Goal: Navigation & Orientation: Find specific page/section

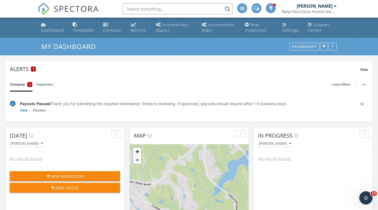
scroll to position [502, 379]
click at [45, 25] on div "Dashboard" at bounding box center [43, 24] width 5 height 4
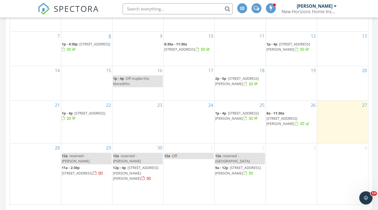
scroll to position [356, 0]
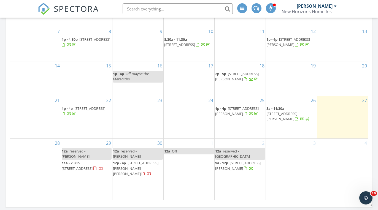
click at [295, 121] on div at bounding box center [296, 120] width 3 height 4
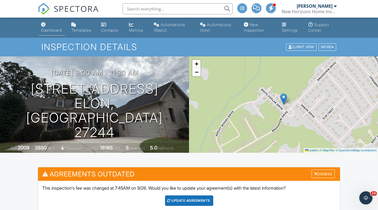
click at [50, 26] on link "Dashboard" at bounding box center [52, 28] width 26 height 16
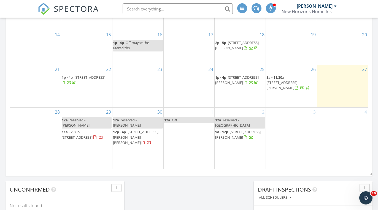
scroll to position [393, 0]
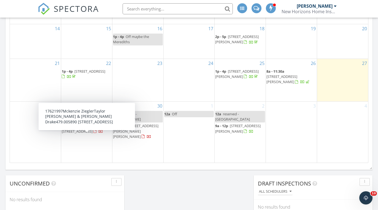
click at [91, 134] on span "5890 Brittans Dr, Belews Creek 27009" at bounding box center [77, 131] width 31 height 5
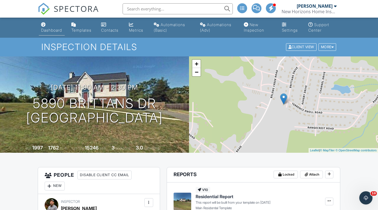
click at [50, 26] on link "Dashboard" at bounding box center [52, 28] width 26 height 16
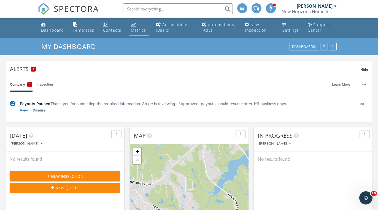
click at [137, 26] on link "Metrics" at bounding box center [139, 28] width 21 height 16
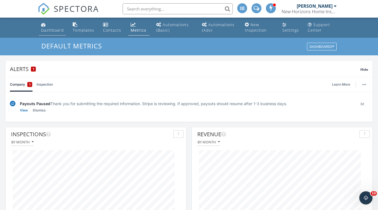
click at [48, 28] on div "Dashboard" at bounding box center [52, 30] width 23 height 5
